Goal: Information Seeking & Learning: Learn about a topic

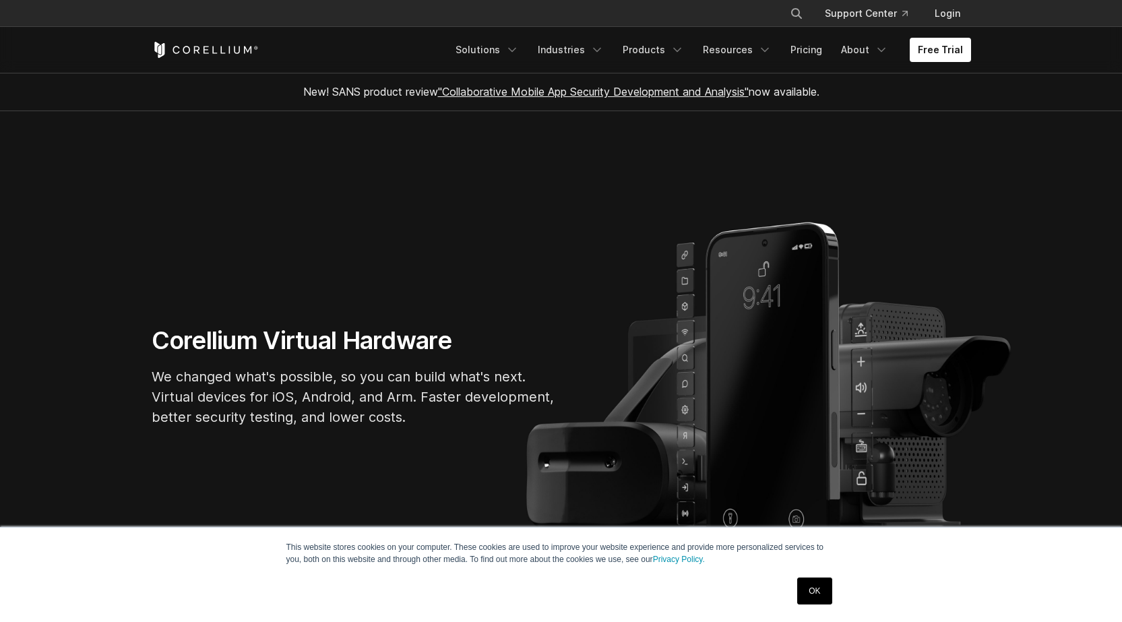
click at [824, 599] on link "OK" at bounding box center [814, 591] width 34 height 27
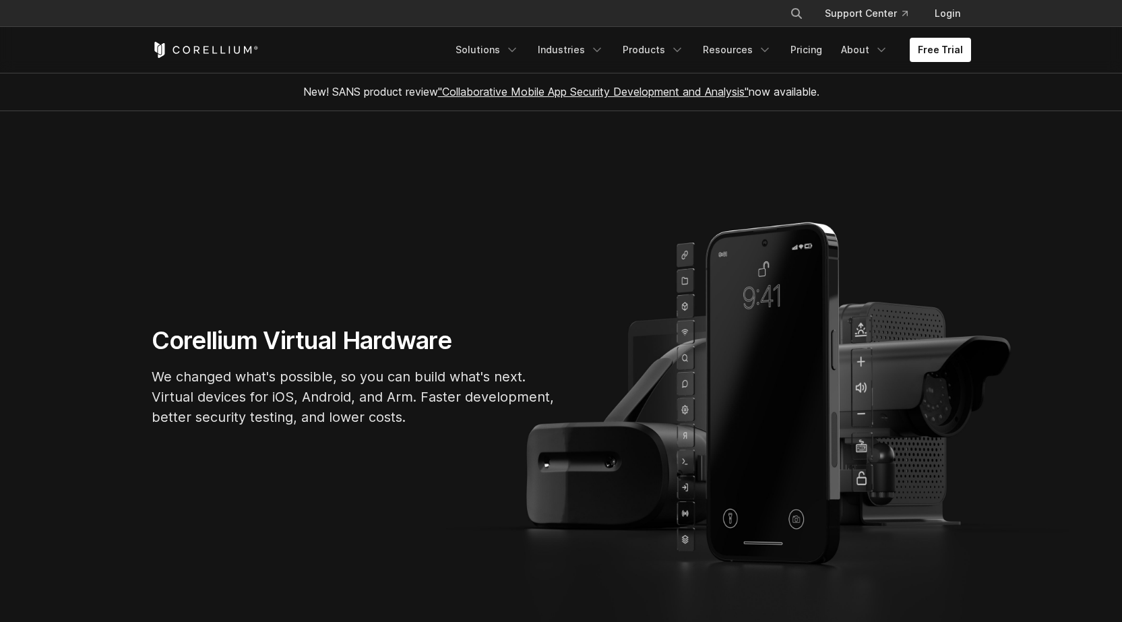
click at [858, 377] on div "Corellium Virtual Hardware We changed what's possible, so you can build what's …" at bounding box center [561, 382] width 846 height 113
drag, startPoint x: 1000, startPoint y: 379, endPoint x: 446, endPoint y: 358, distance: 554.4
click at [446, 358] on section "Corellium Virtual Hardware We changed what's possible, so you can build what's …" at bounding box center [561, 381] width 1122 height 541
drag, startPoint x: 654, startPoint y: 336, endPoint x: 347, endPoint y: 332, distance: 306.7
click at [392, 337] on div "Corellium Virtual Hardware We changed what's possible, so you can build what's …" at bounding box center [561, 382] width 846 height 113
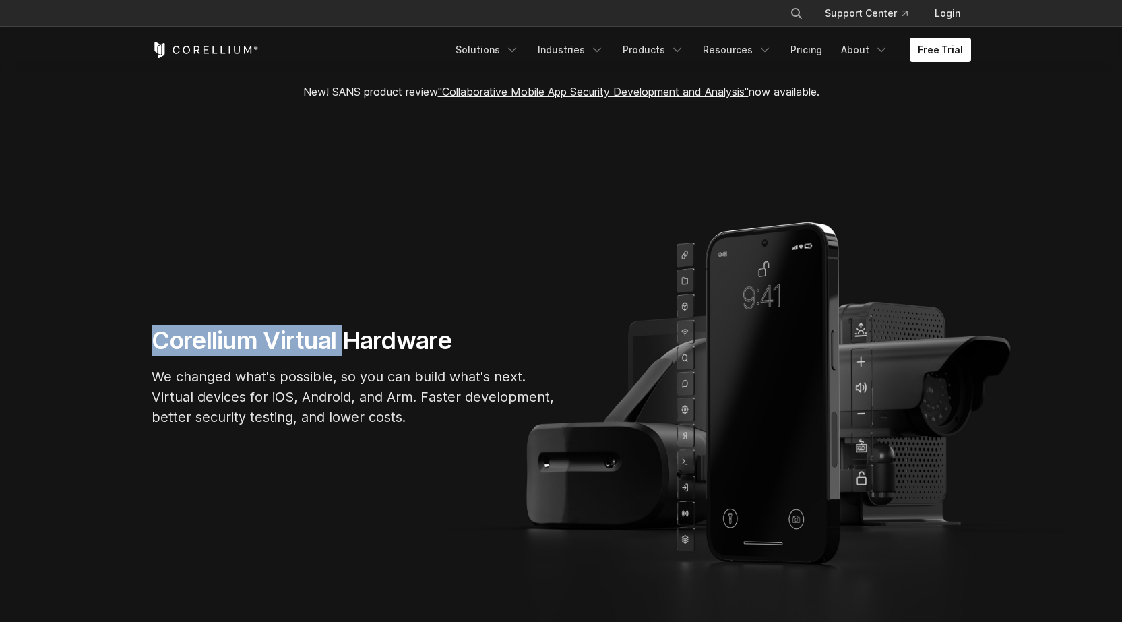
drag, startPoint x: 346, startPoint y: 332, endPoint x: 0, endPoint y: 298, distance: 348.0
click at [0, 299] on section "Corellium Virtual Hardware We changed what's possible, so you can build what's …" at bounding box center [561, 381] width 1122 height 541
click at [474, 315] on section "Corellium Virtual Hardware We changed what's possible, so you can build what's …" at bounding box center [561, 381] width 1122 height 541
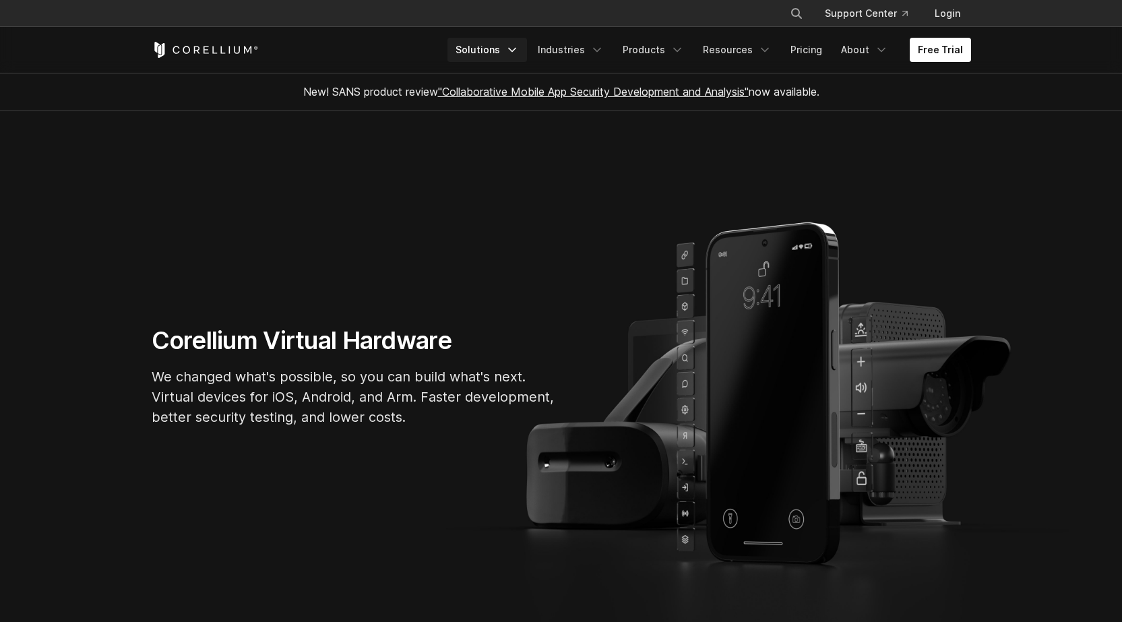
click at [516, 51] on polyline "Navigation Menu" at bounding box center [512, 50] width 7 height 3
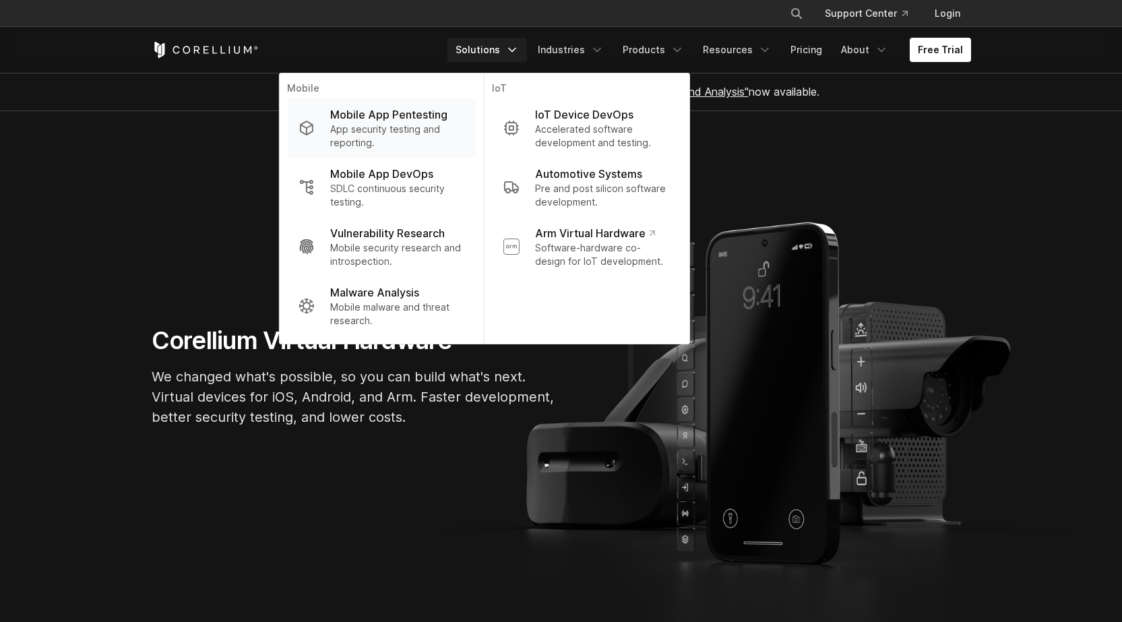
click at [386, 121] on p "Mobile App Pentesting" at bounding box center [388, 114] width 117 height 16
